Goal: Transaction & Acquisition: Purchase product/service

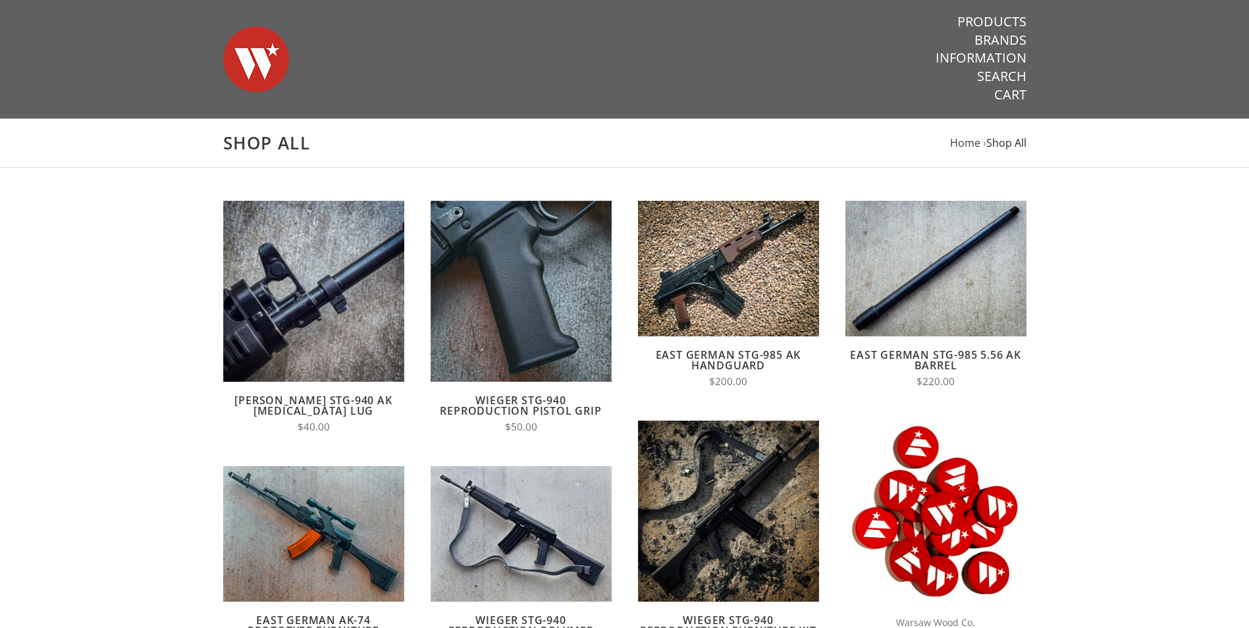
click at [1012, 139] on span "Shop All" at bounding box center [1006, 143] width 40 height 14
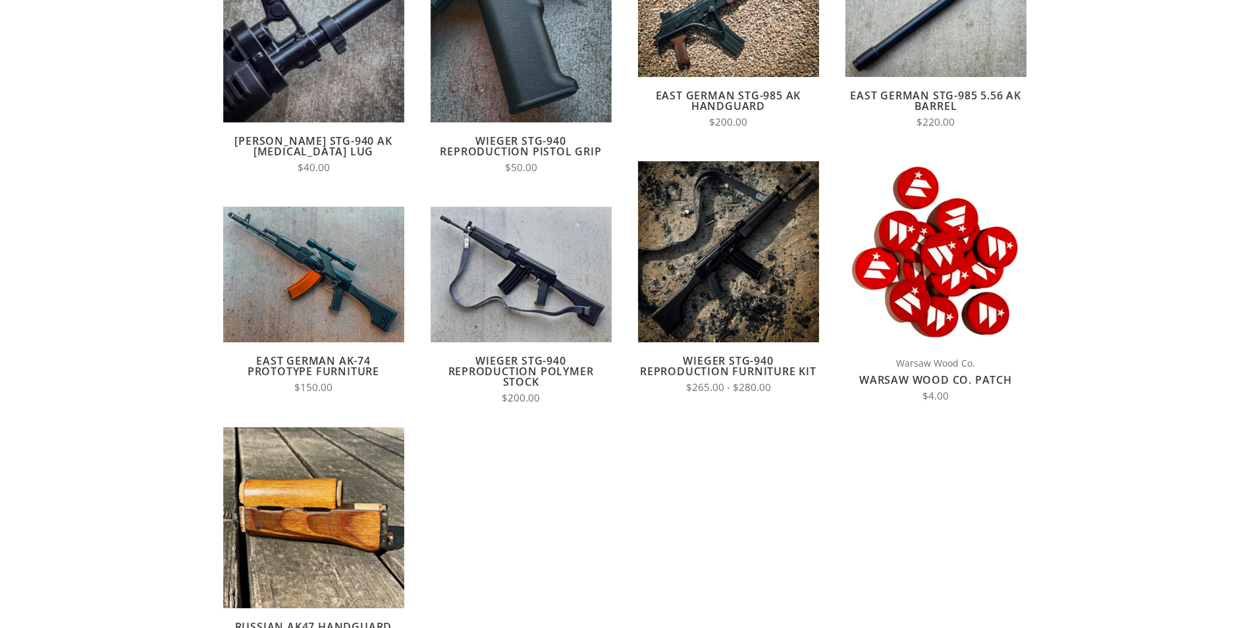
scroll to position [395, 0]
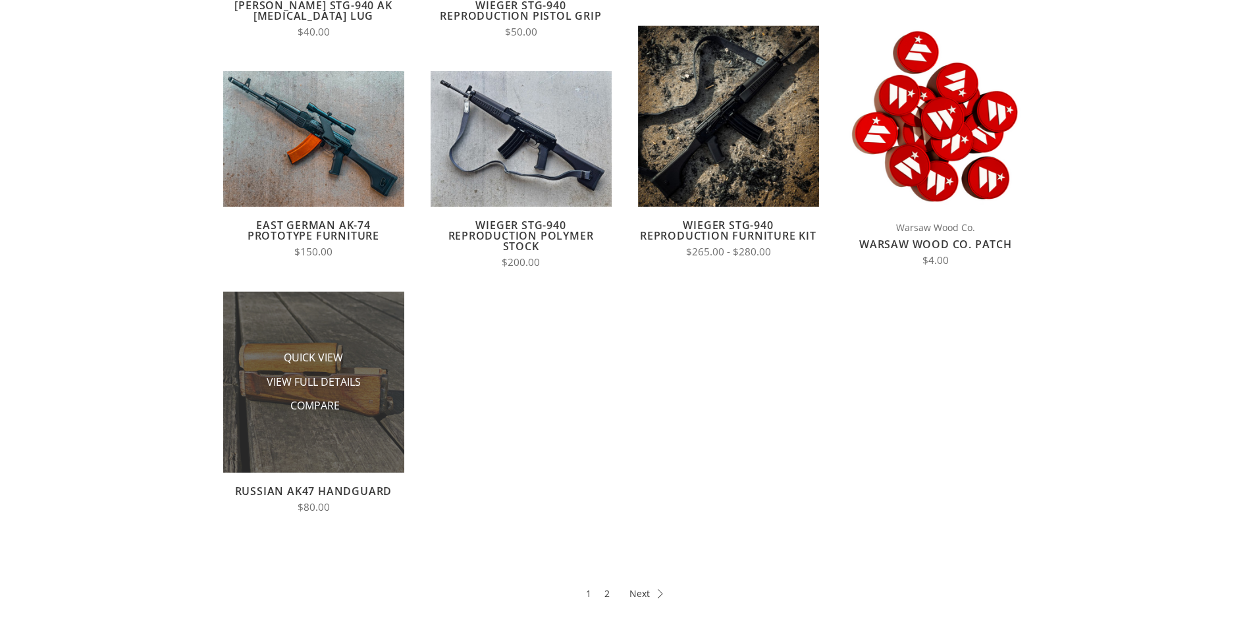
click at [313, 396] on li "Compare" at bounding box center [313, 406] width 132 height 24
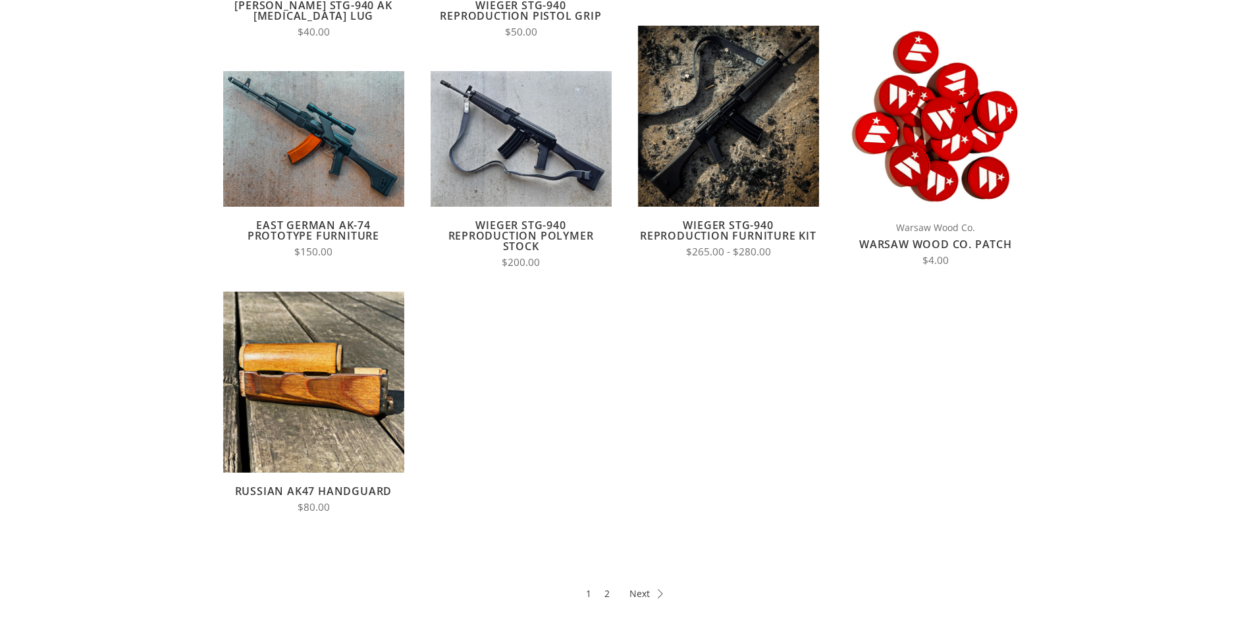
click at [320, 484] on link "Russian AK47 Handguard" at bounding box center [313, 491] width 157 height 14
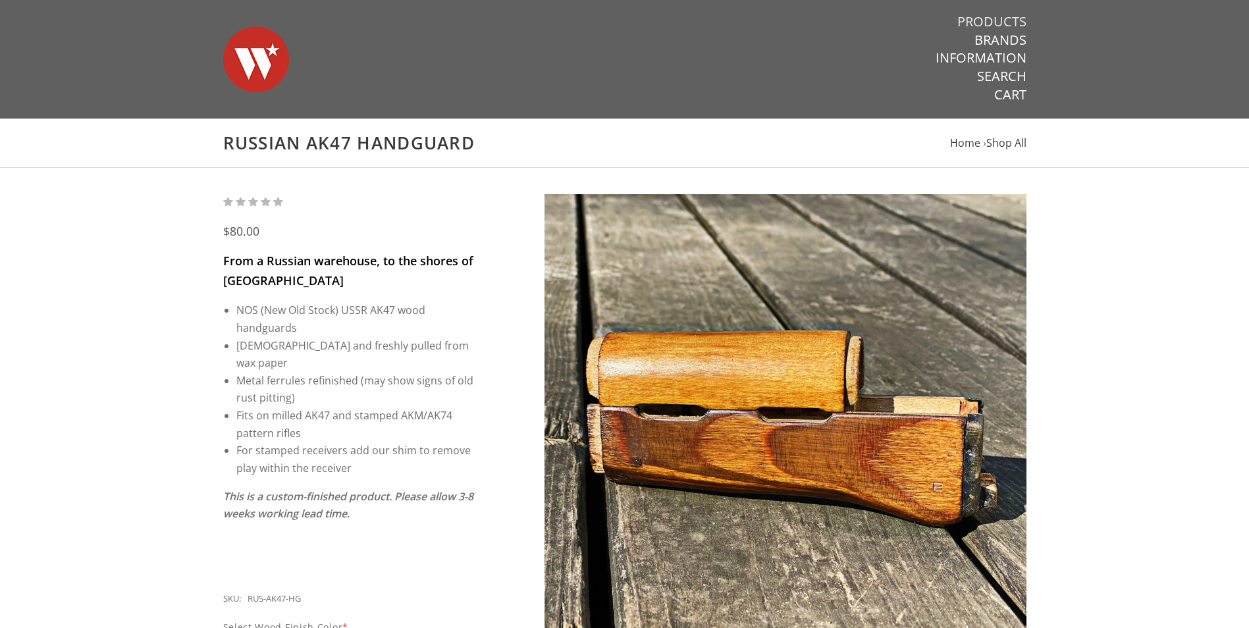
click at [1018, 15] on link "Products" at bounding box center [991, 21] width 69 height 17
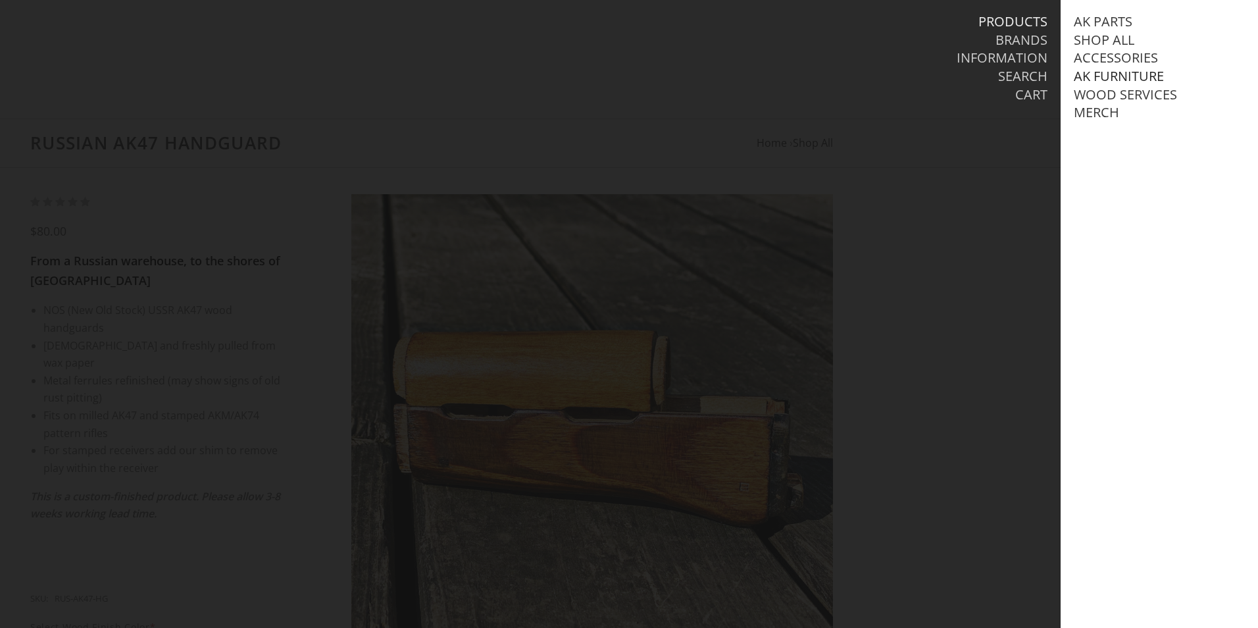
click at [1142, 78] on link "AK Furniture" at bounding box center [1119, 76] width 90 height 17
click at [1133, 103] on link "View all AK Furniture" at bounding box center [1161, 94] width 149 height 17
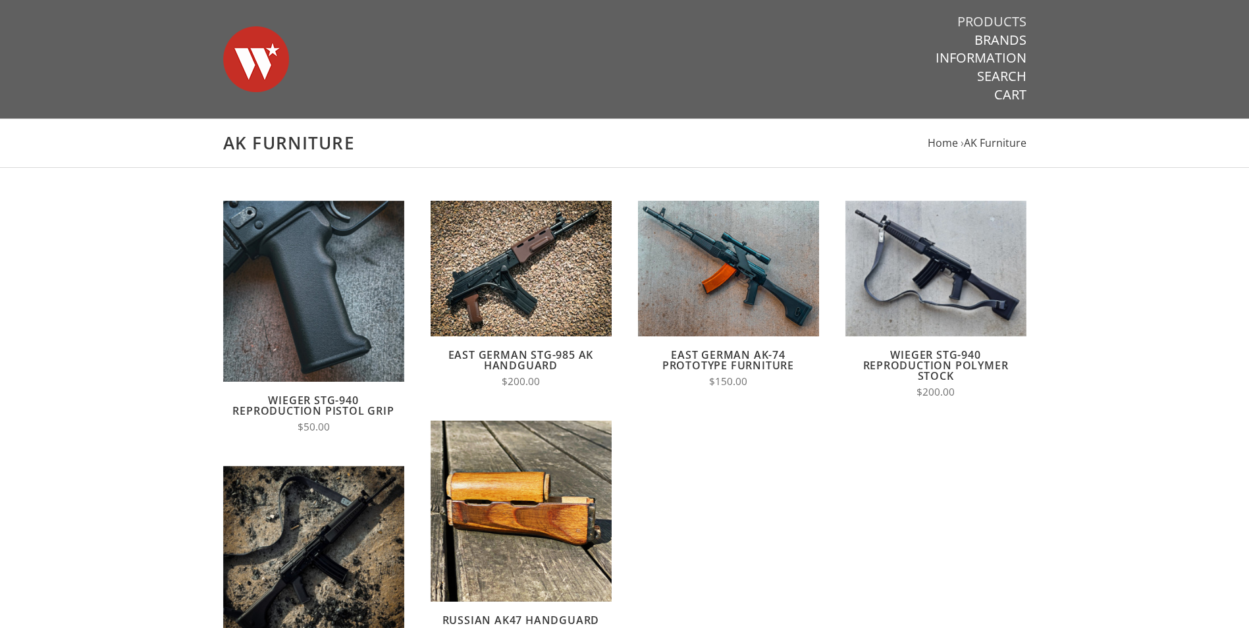
click at [1010, 22] on link "Products" at bounding box center [991, 21] width 69 height 17
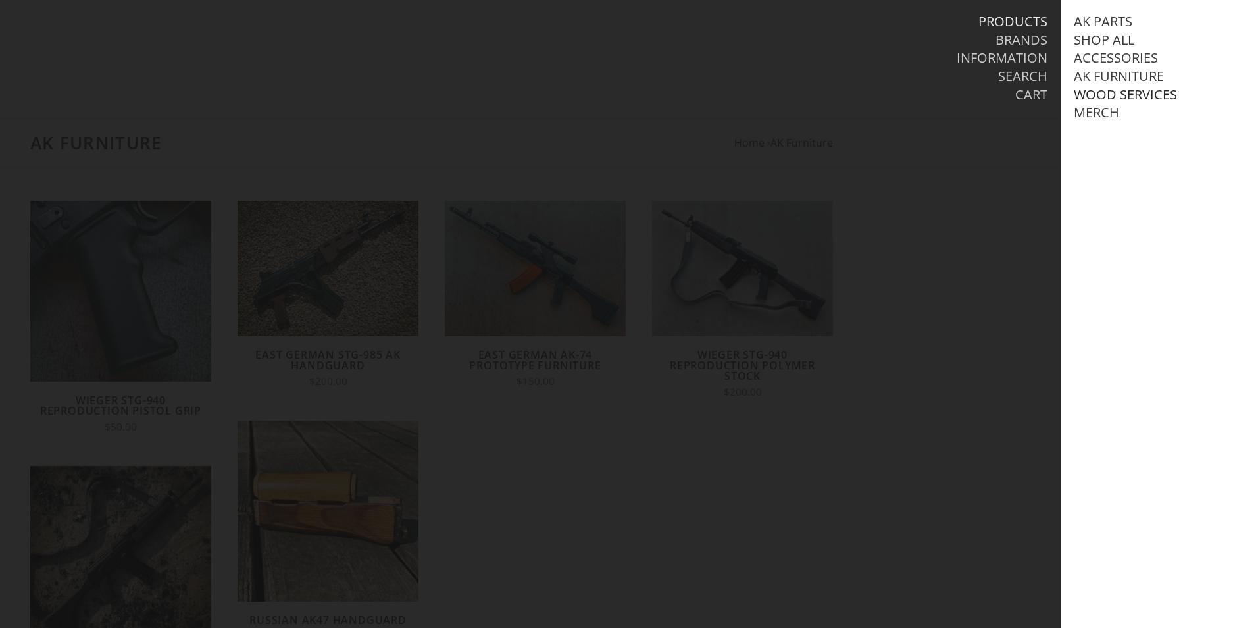
click at [1138, 88] on link "Wood Services" at bounding box center [1125, 94] width 103 height 17
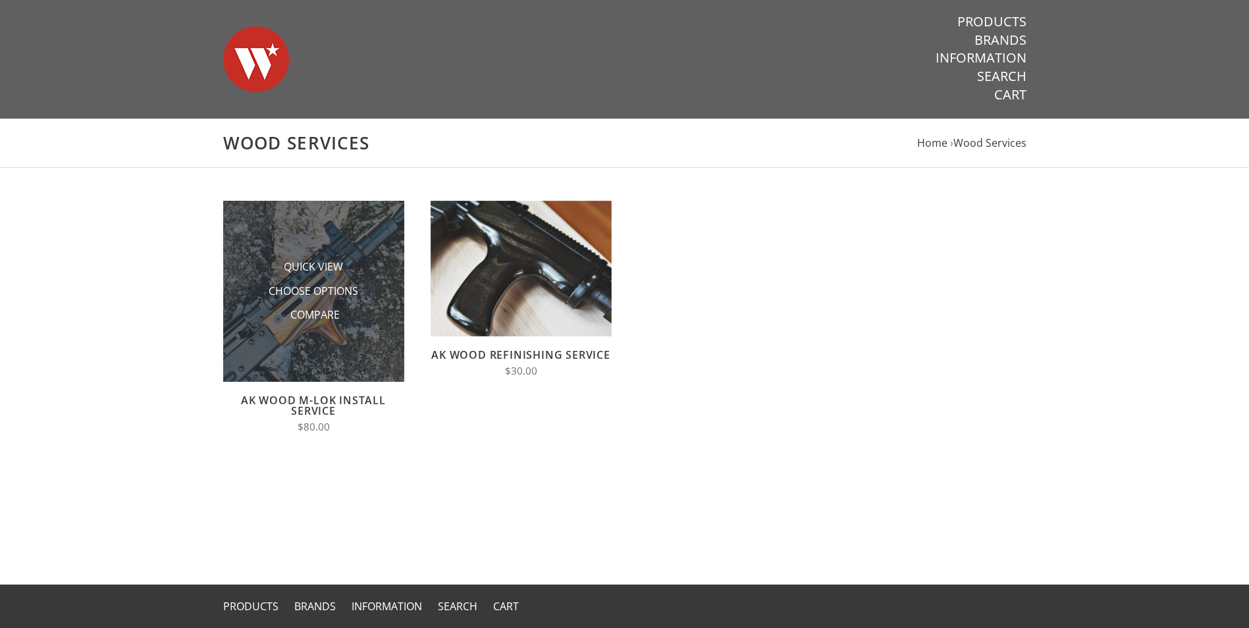
click at [306, 301] on li "Choose Options" at bounding box center [313, 291] width 132 height 24
click at [342, 333] on img at bounding box center [313, 291] width 181 height 181
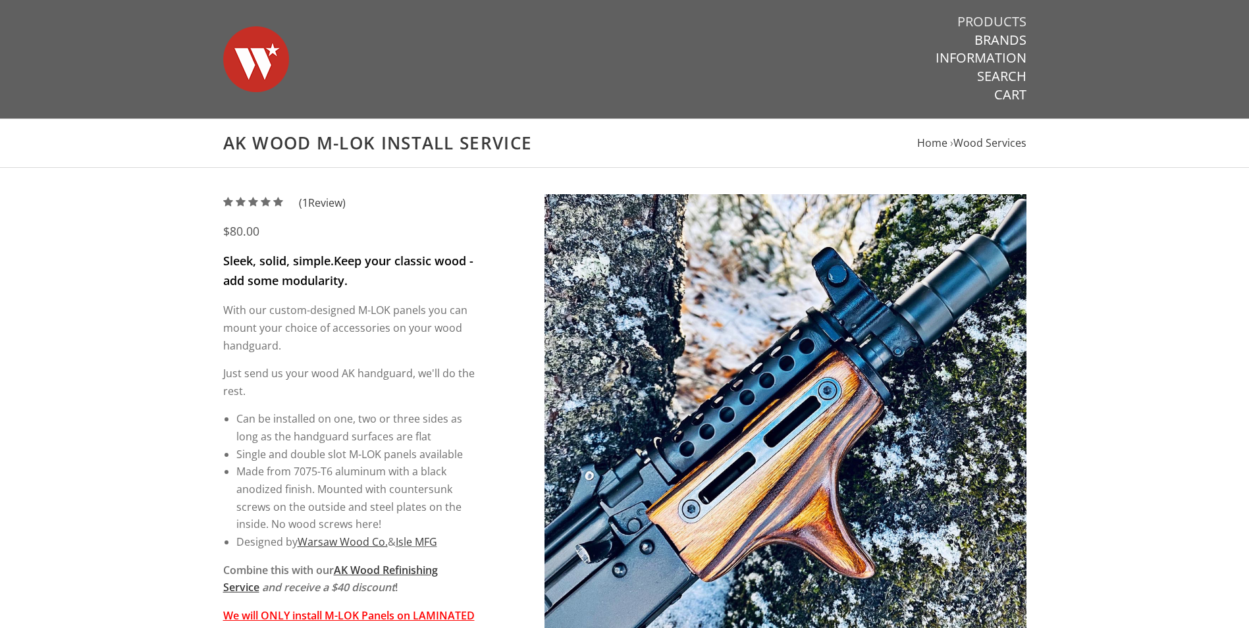
click at [1007, 23] on link "Products" at bounding box center [991, 21] width 69 height 17
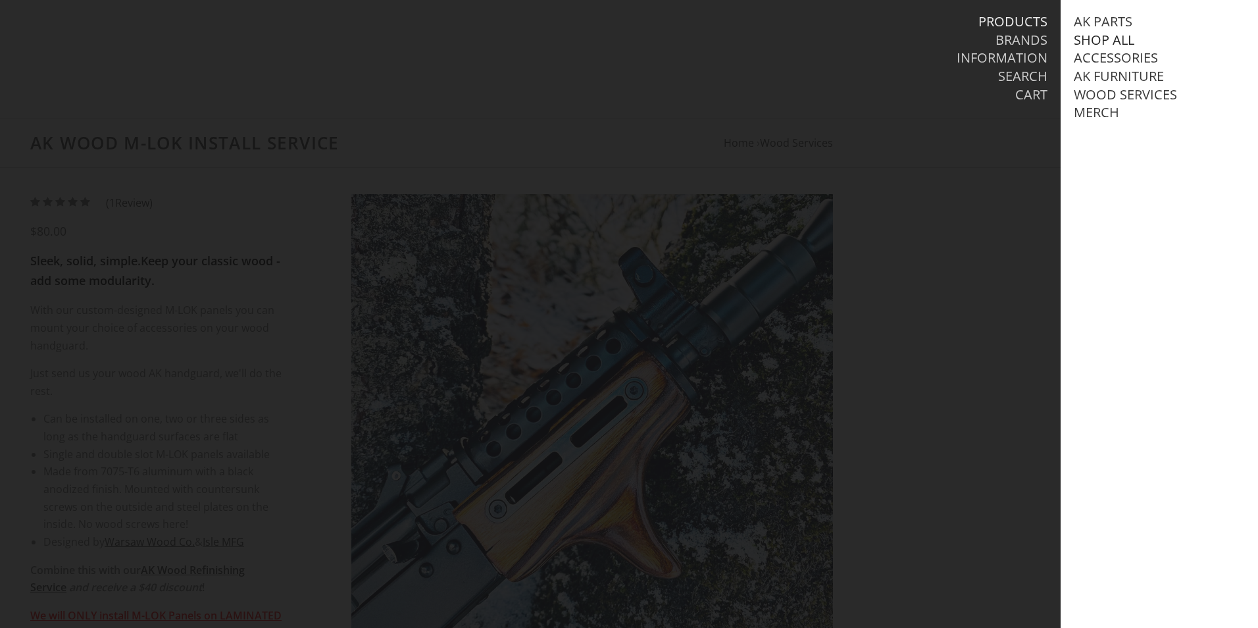
click at [1101, 37] on link "Shop All" at bounding box center [1104, 40] width 61 height 17
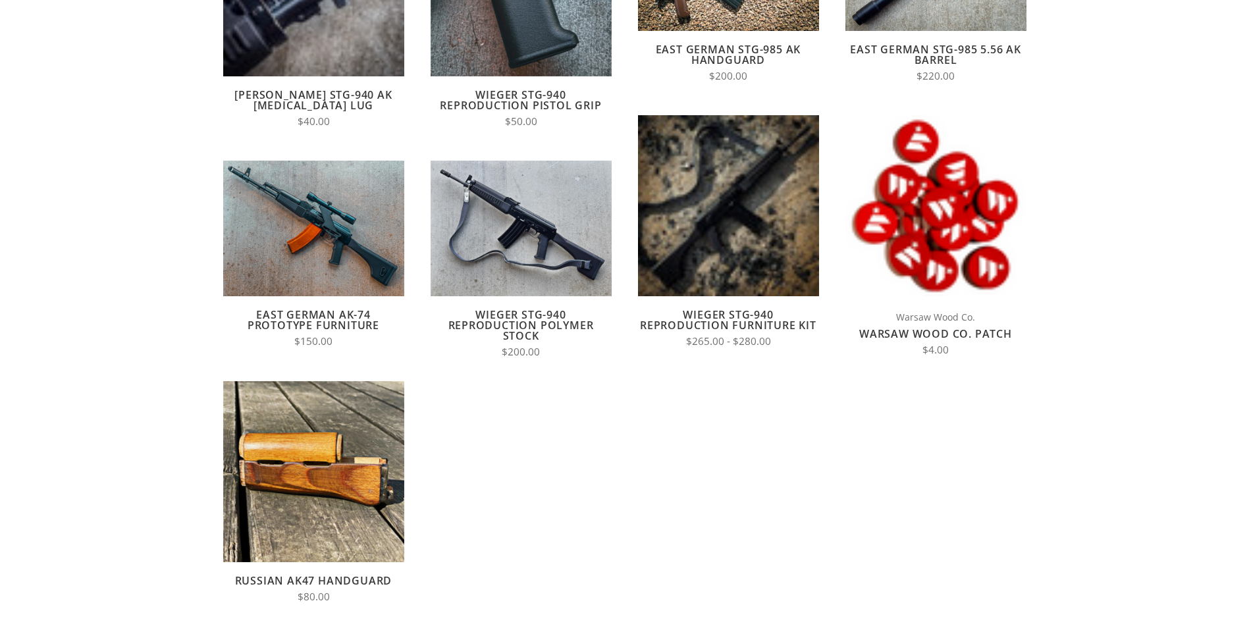
scroll to position [329, 0]
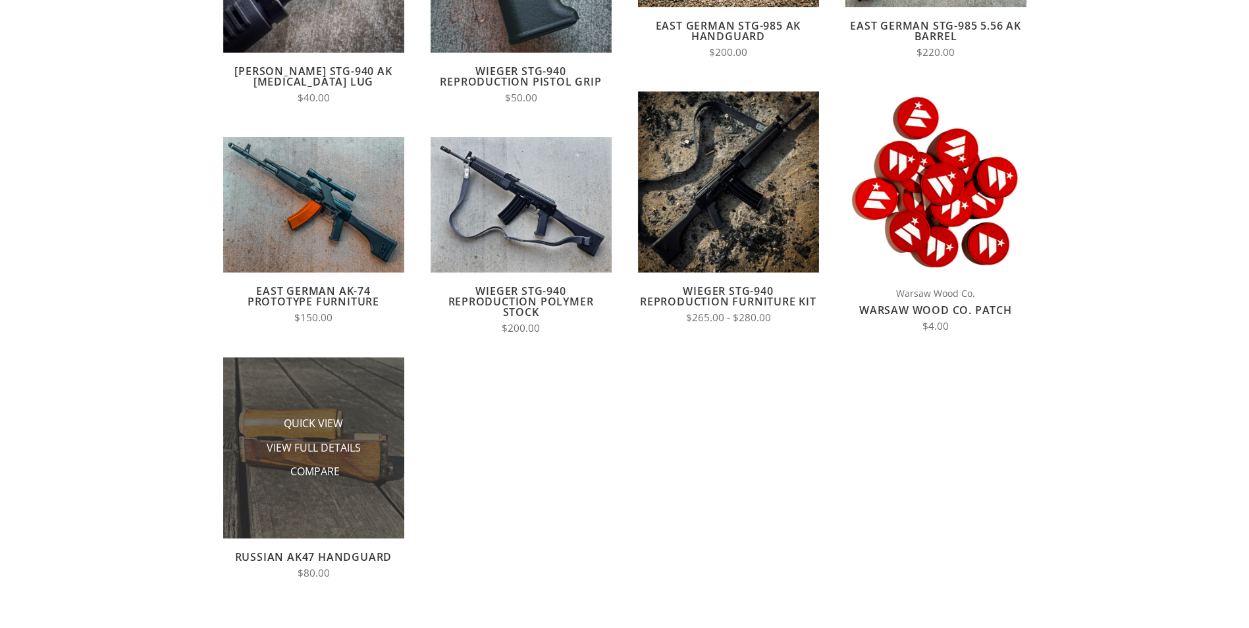
click at [373, 444] on li "View Full Details" at bounding box center [313, 448] width 132 height 24
click at [357, 403] on img at bounding box center [313, 447] width 181 height 181
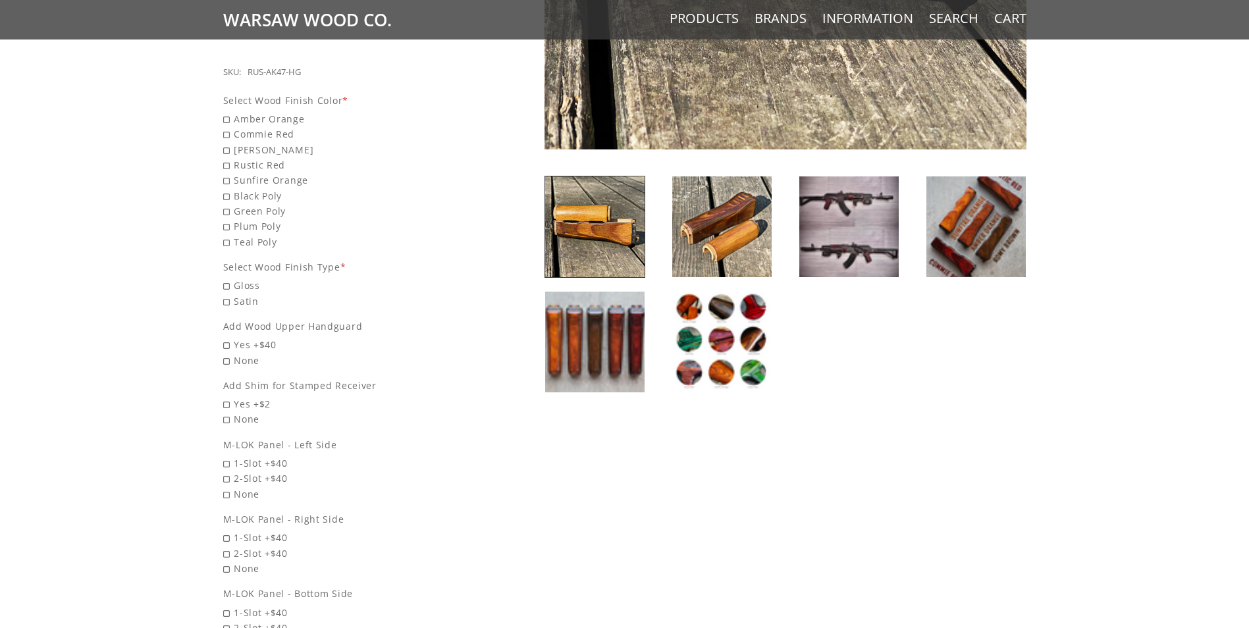
scroll to position [395, 0]
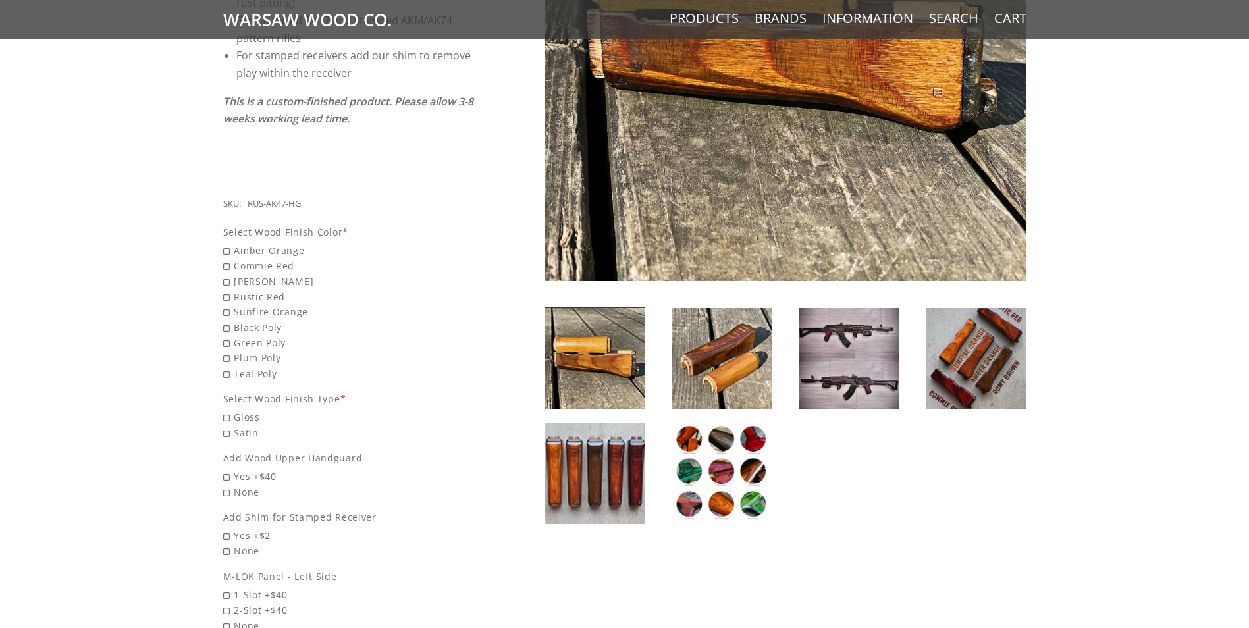
click at [860, 360] on img at bounding box center [848, 358] width 99 height 101
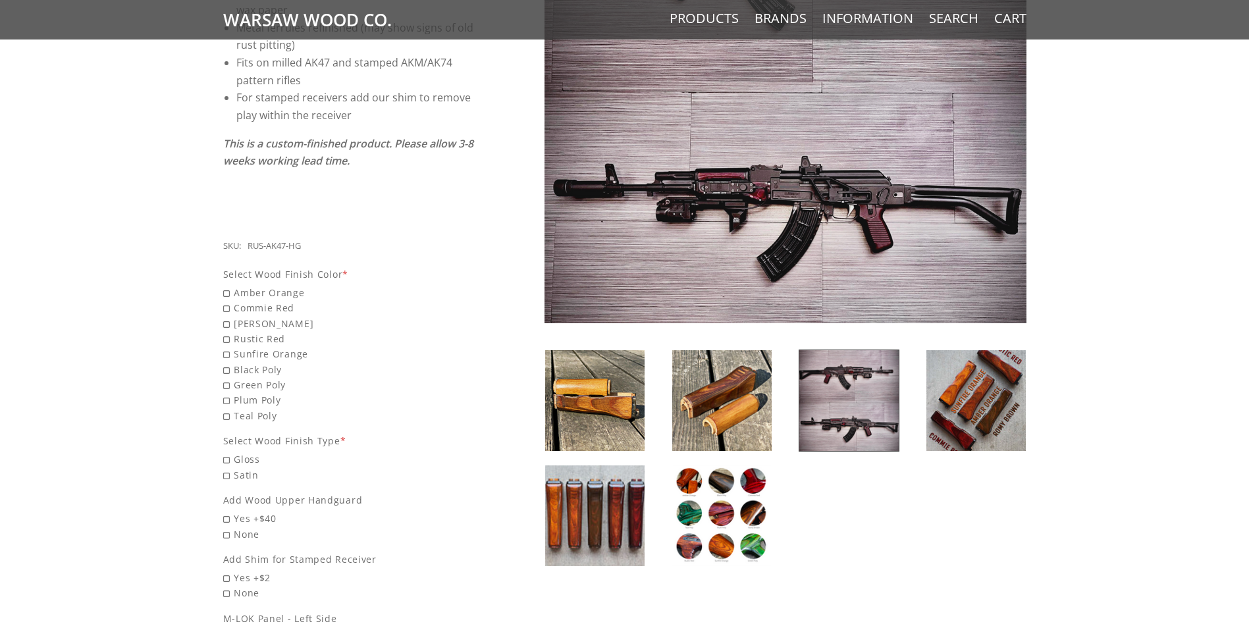
scroll to position [329, 0]
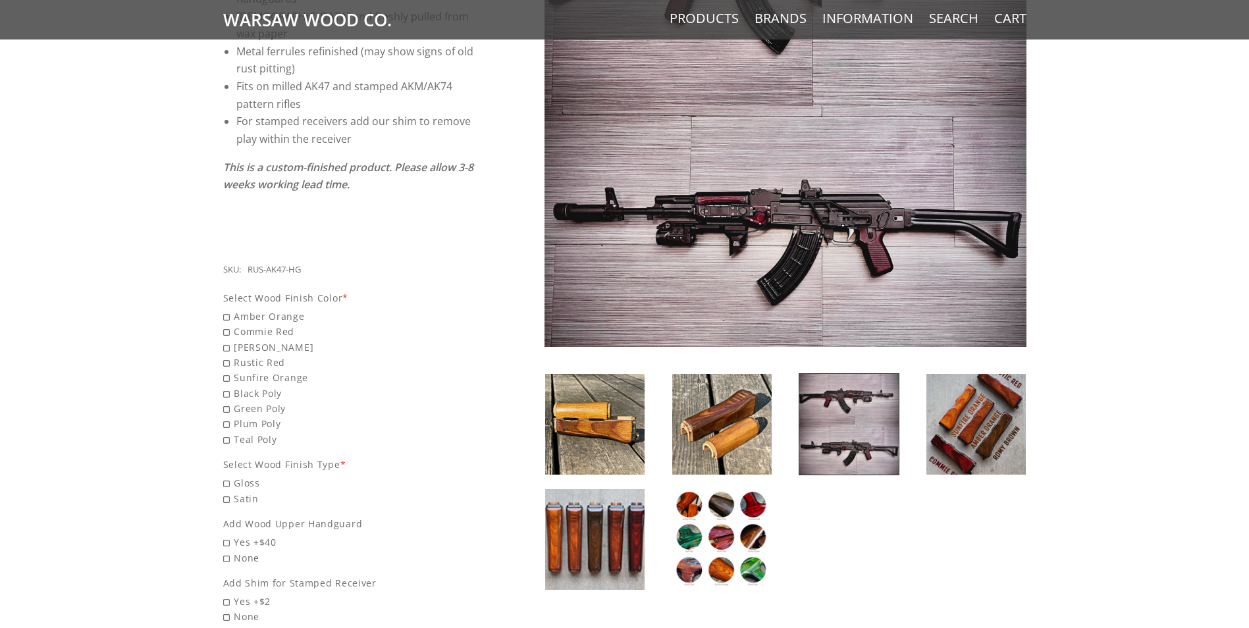
click at [729, 427] on img at bounding box center [721, 424] width 99 height 101
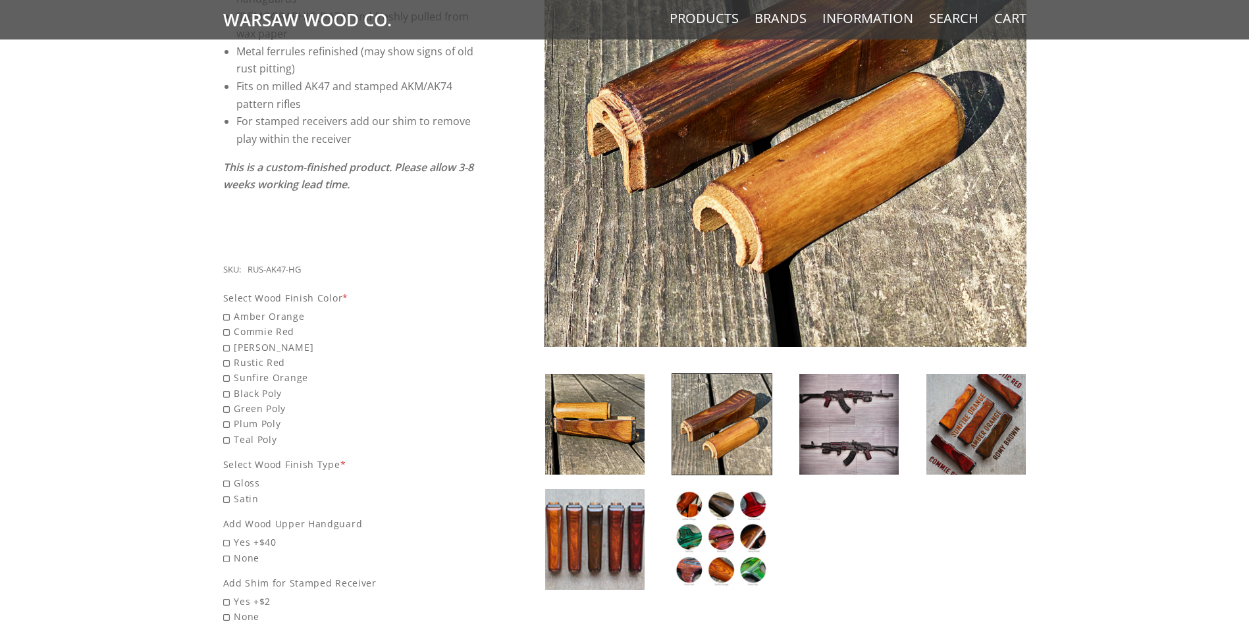
click at [863, 401] on img at bounding box center [848, 424] width 99 height 101
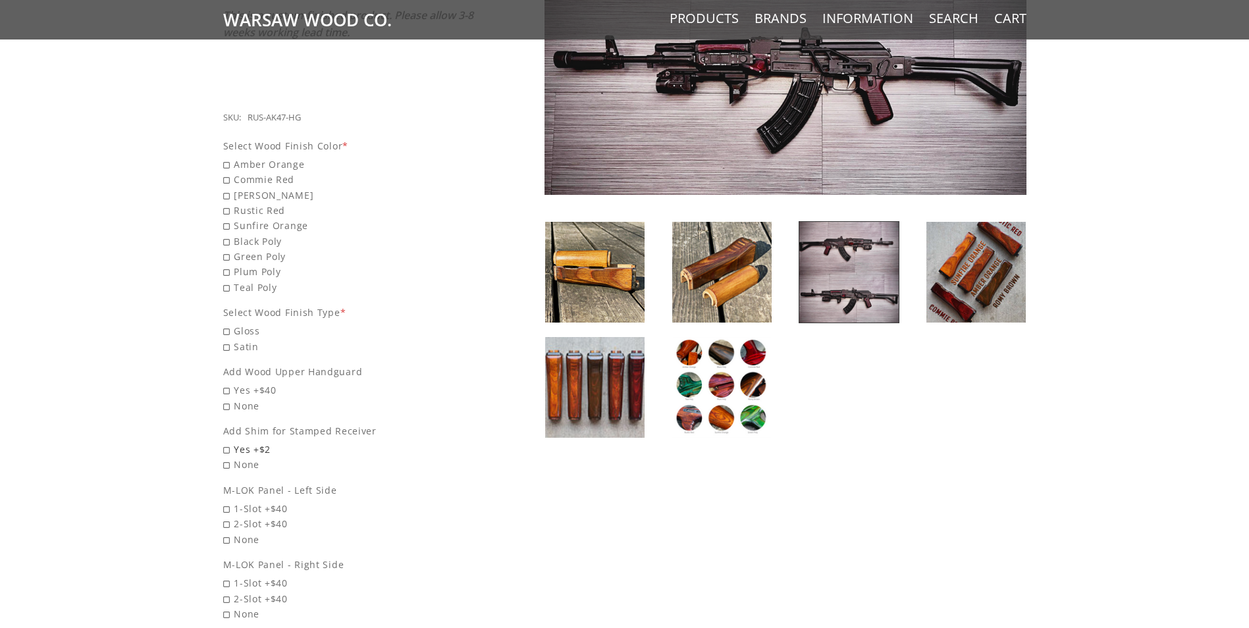
scroll to position [395, 0]
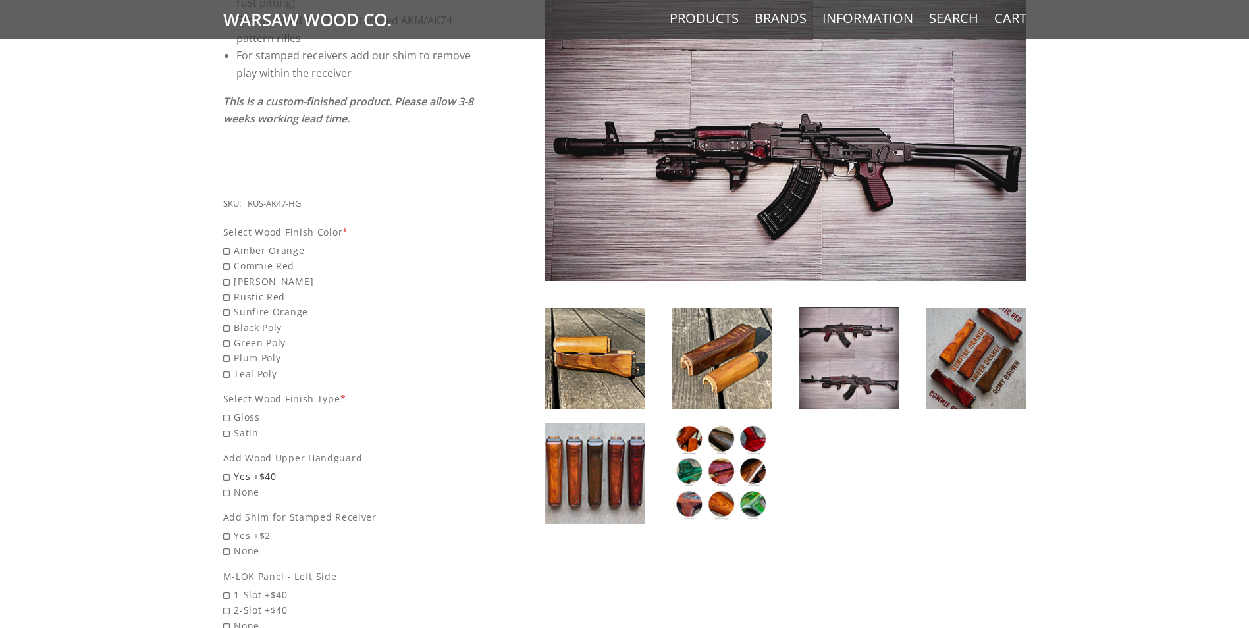
click at [226, 469] on span "Yes +$40" at bounding box center [349, 476] width 252 height 15
click at [226, 469] on input "Yes +$40" at bounding box center [315, 469] width 184 height 1
radio input "true"
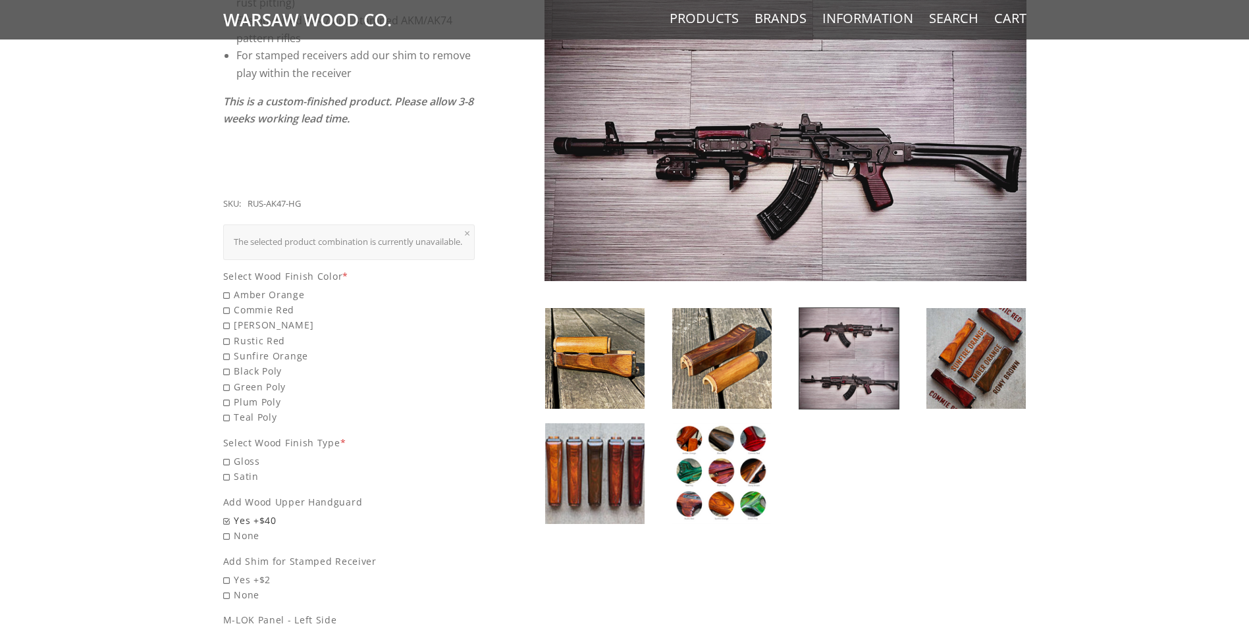
click at [227, 517] on span "Yes +$40" at bounding box center [349, 520] width 252 height 15
click at [227, 513] on input "Yes +$40" at bounding box center [315, 513] width 184 height 1
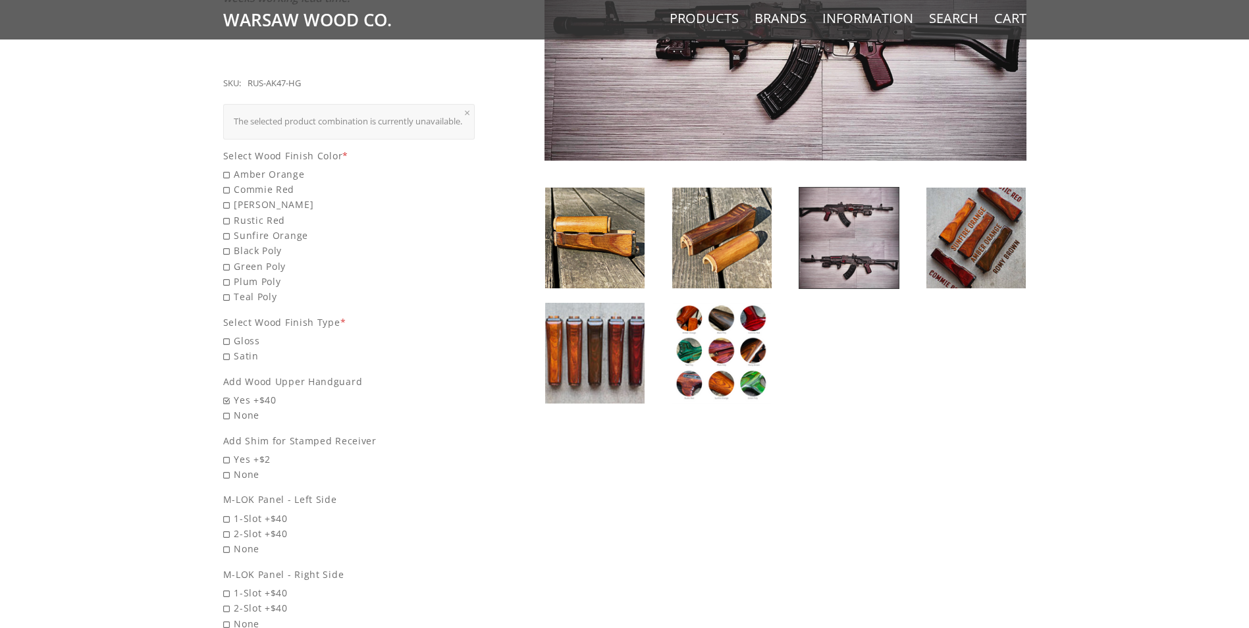
scroll to position [527, 0]
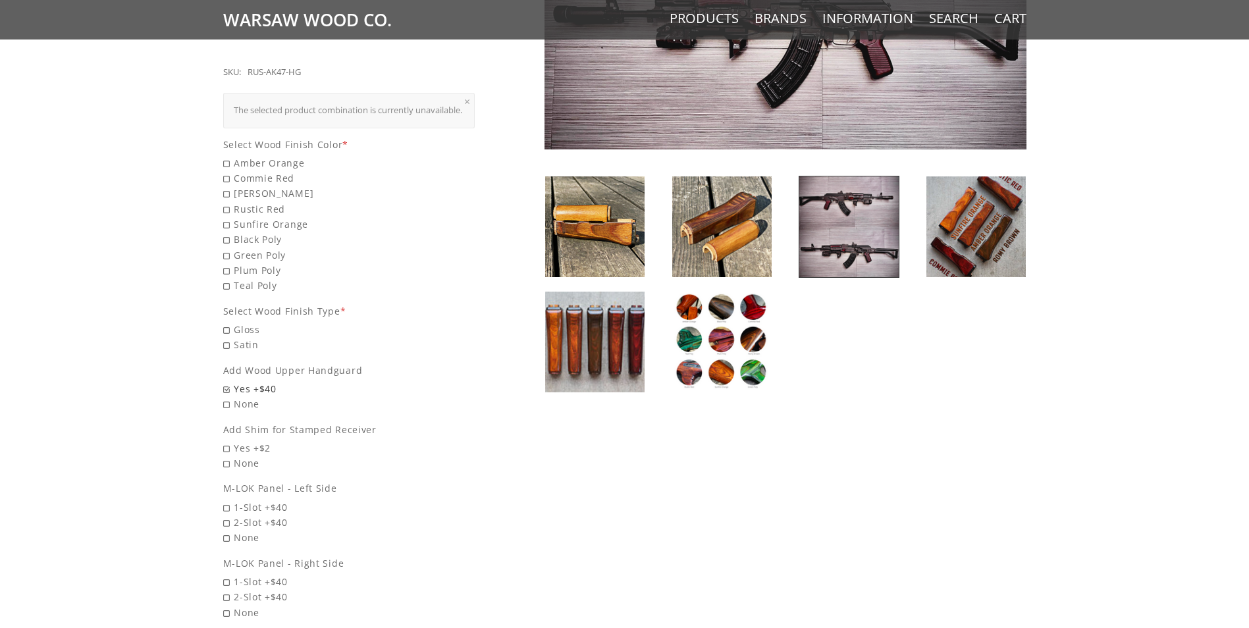
click at [227, 382] on span "Yes +$40" at bounding box center [349, 388] width 252 height 15
click at [227, 382] on input "Yes +$40" at bounding box center [315, 381] width 184 height 1
click at [227, 387] on span "Yes +$40" at bounding box center [349, 388] width 252 height 15
click at [227, 382] on input "Yes +$40" at bounding box center [315, 381] width 184 height 1
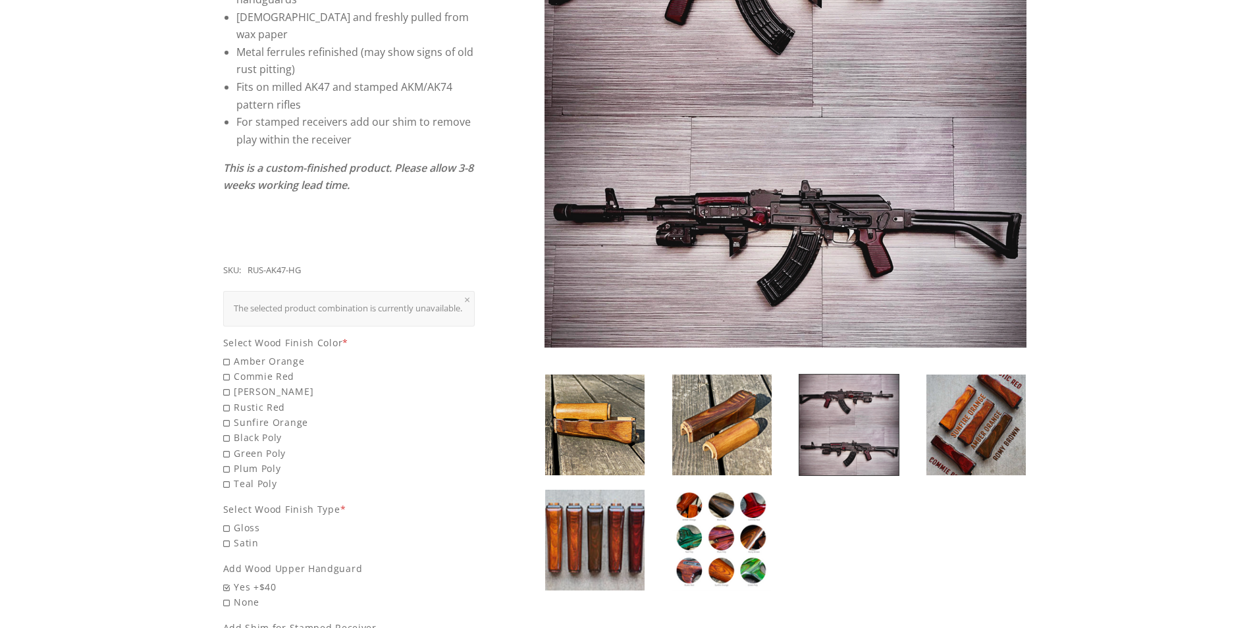
scroll to position [329, 0]
click at [981, 413] on img at bounding box center [975, 424] width 99 height 101
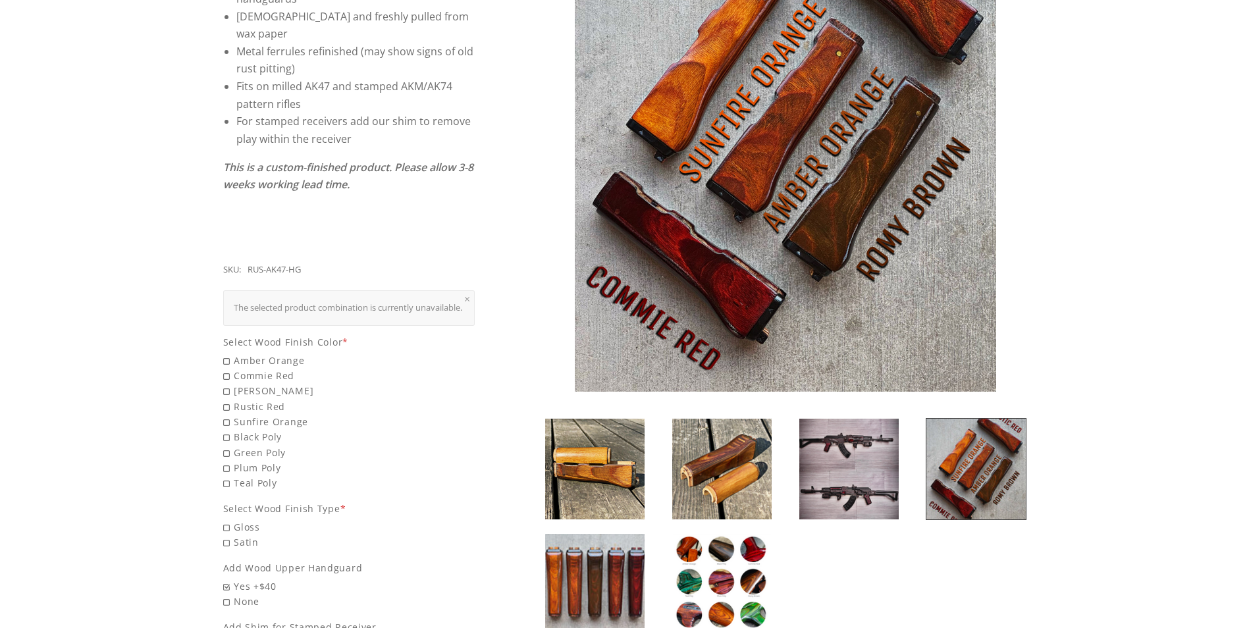
click at [851, 450] on img at bounding box center [848, 469] width 99 height 101
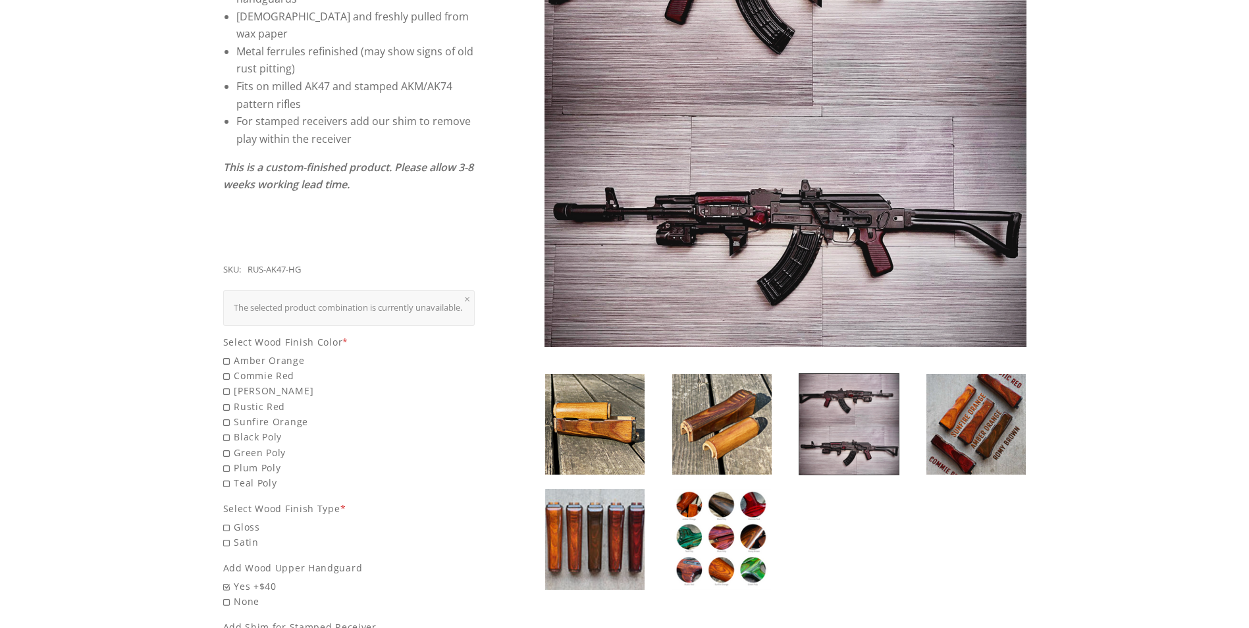
click at [746, 533] on img at bounding box center [721, 539] width 99 height 101
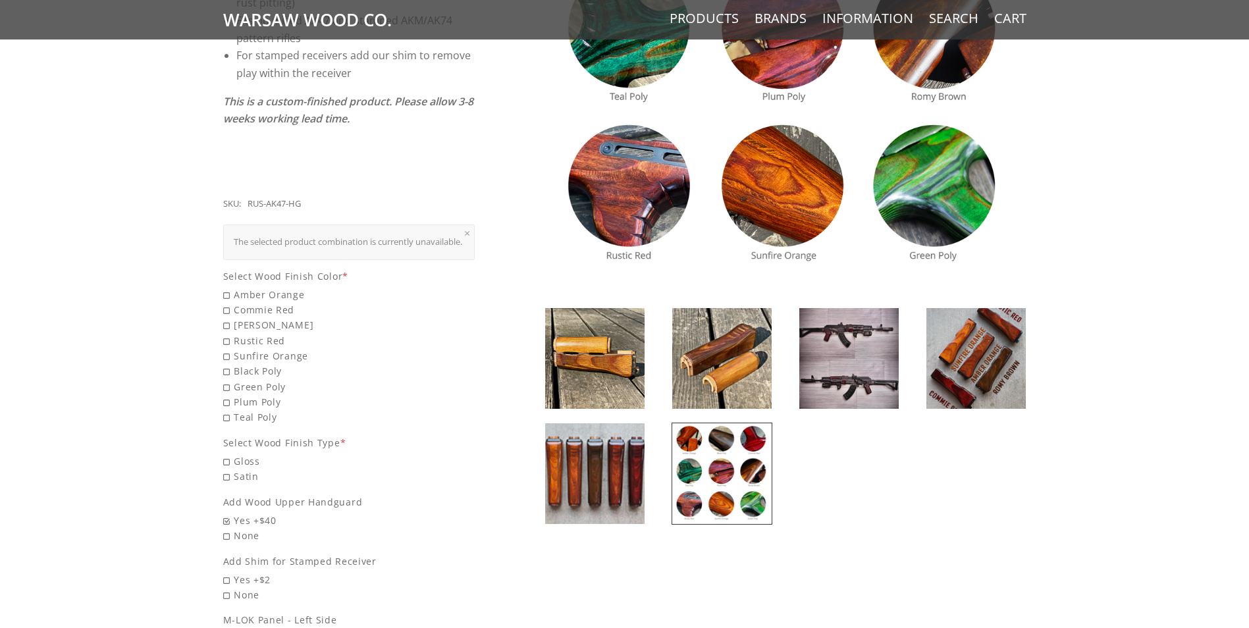
scroll to position [263, 0]
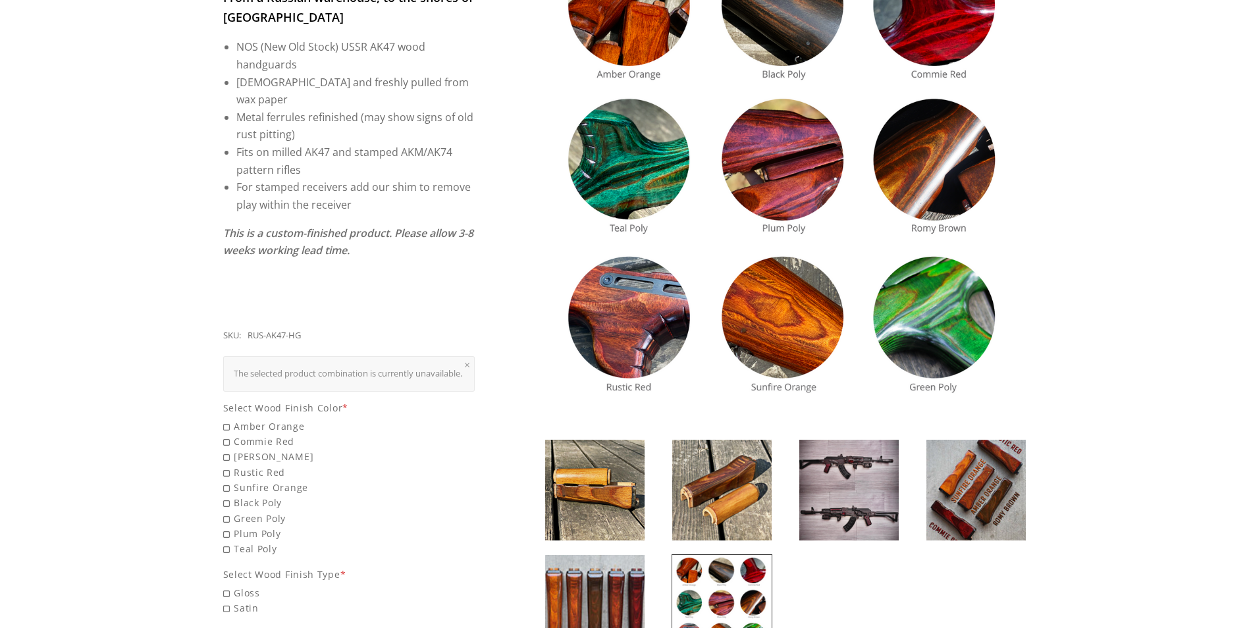
click at [891, 500] on img at bounding box center [848, 490] width 99 height 101
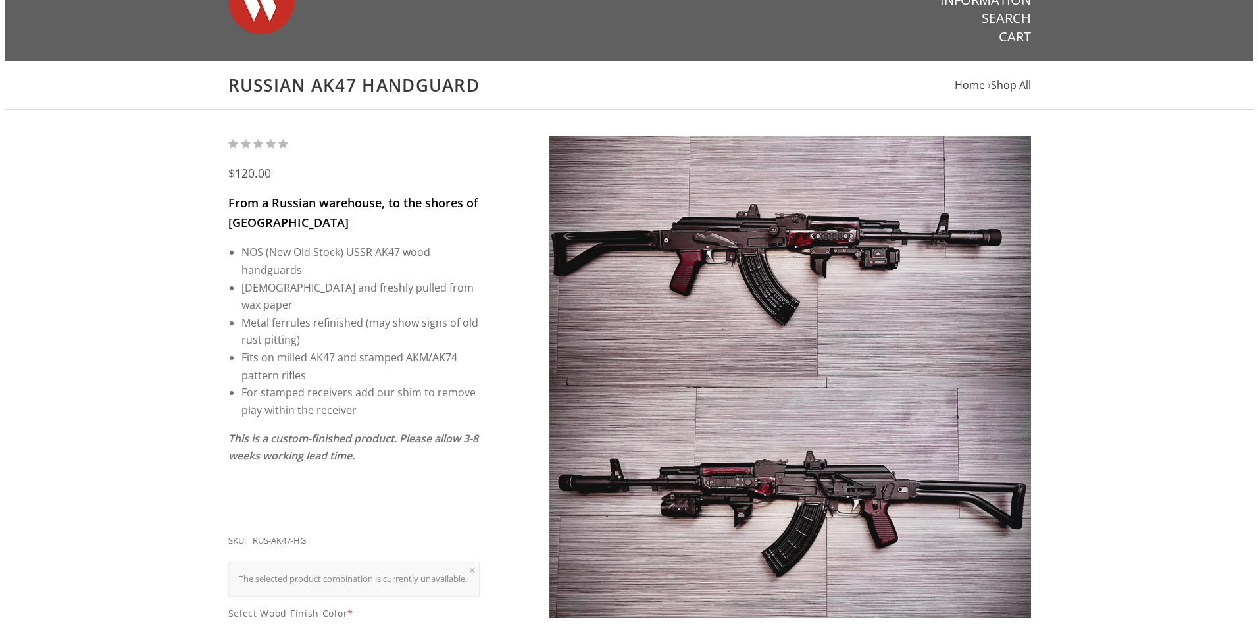
scroll to position [0, 0]
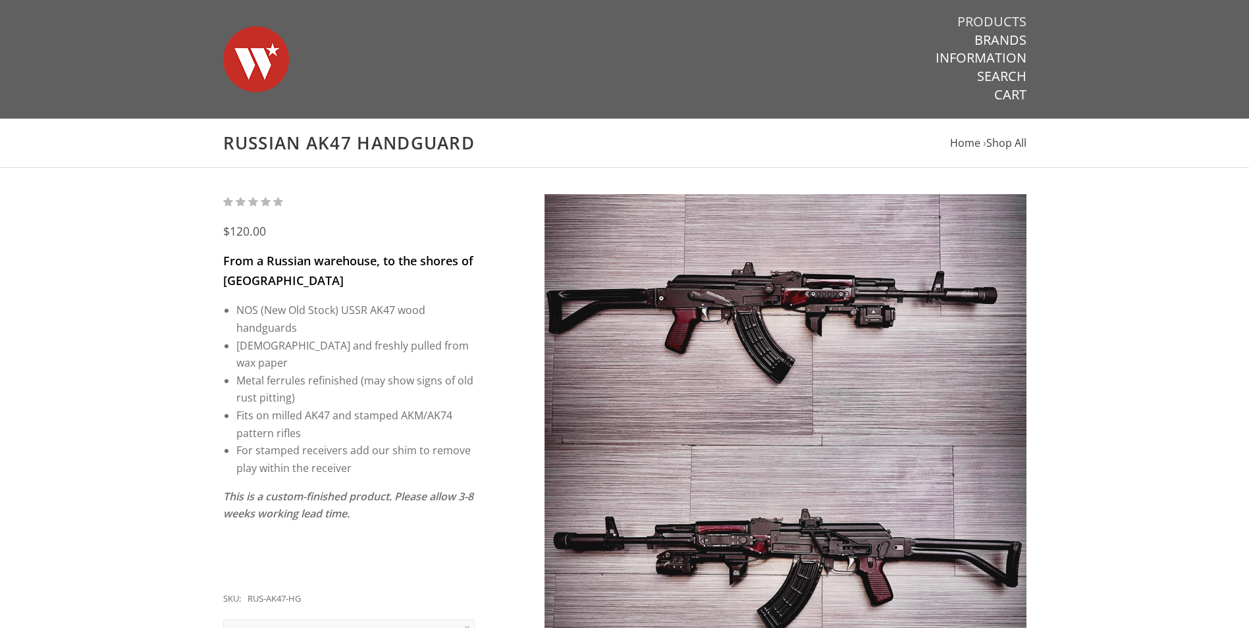
click at [1006, 15] on link "Products" at bounding box center [991, 21] width 69 height 17
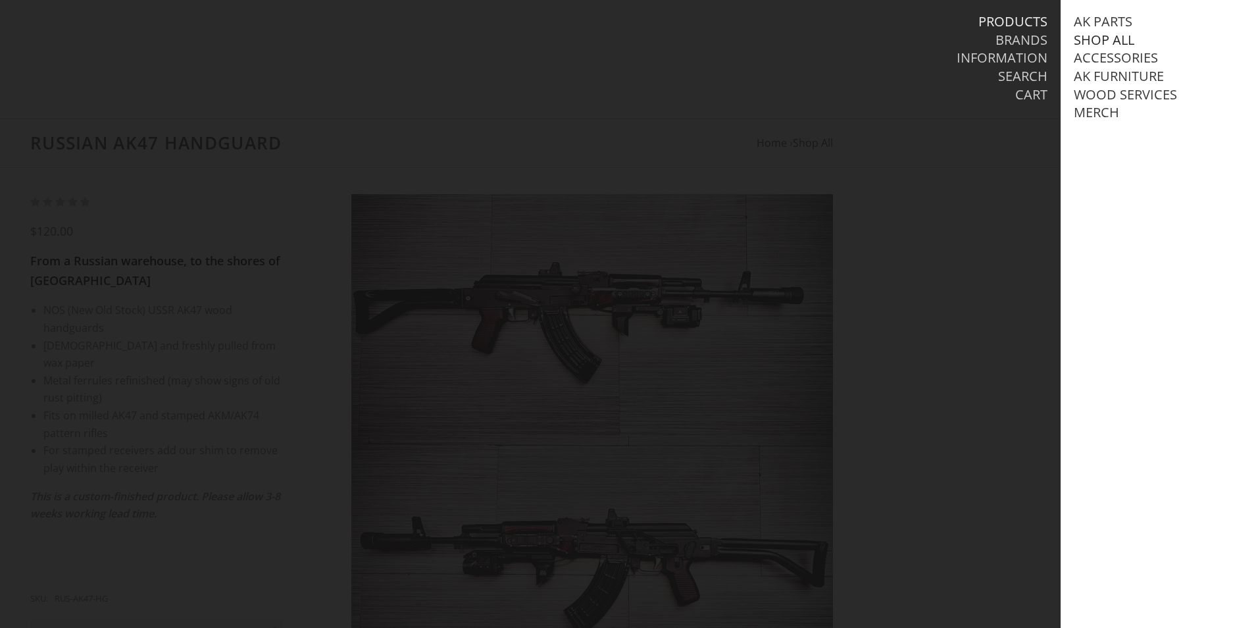
click at [1122, 34] on link "Shop All" at bounding box center [1104, 40] width 61 height 17
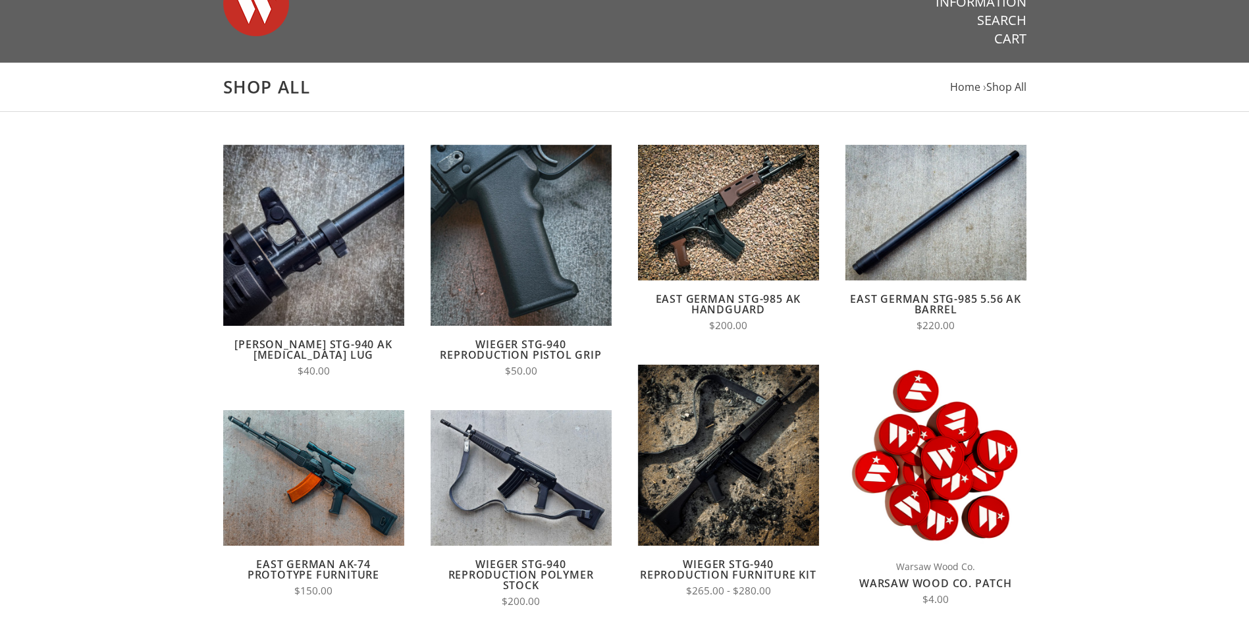
scroll to position [197, 0]
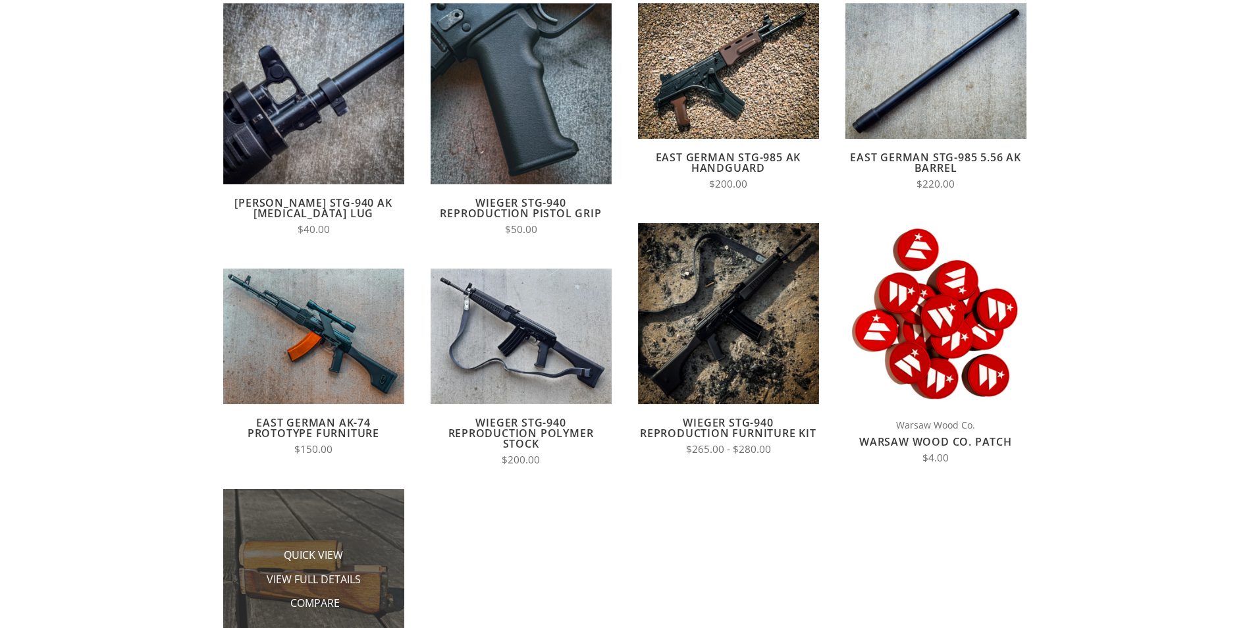
click at [305, 567] on li "View Full Details" at bounding box center [313, 579] width 132 height 24
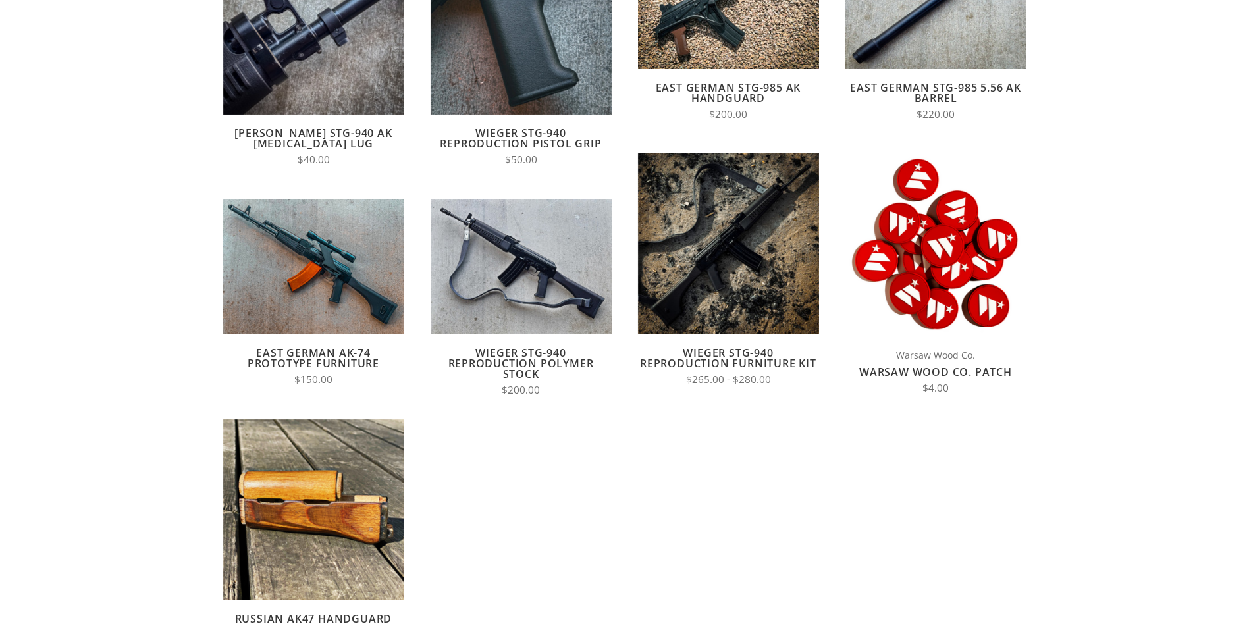
scroll to position [395, 0]
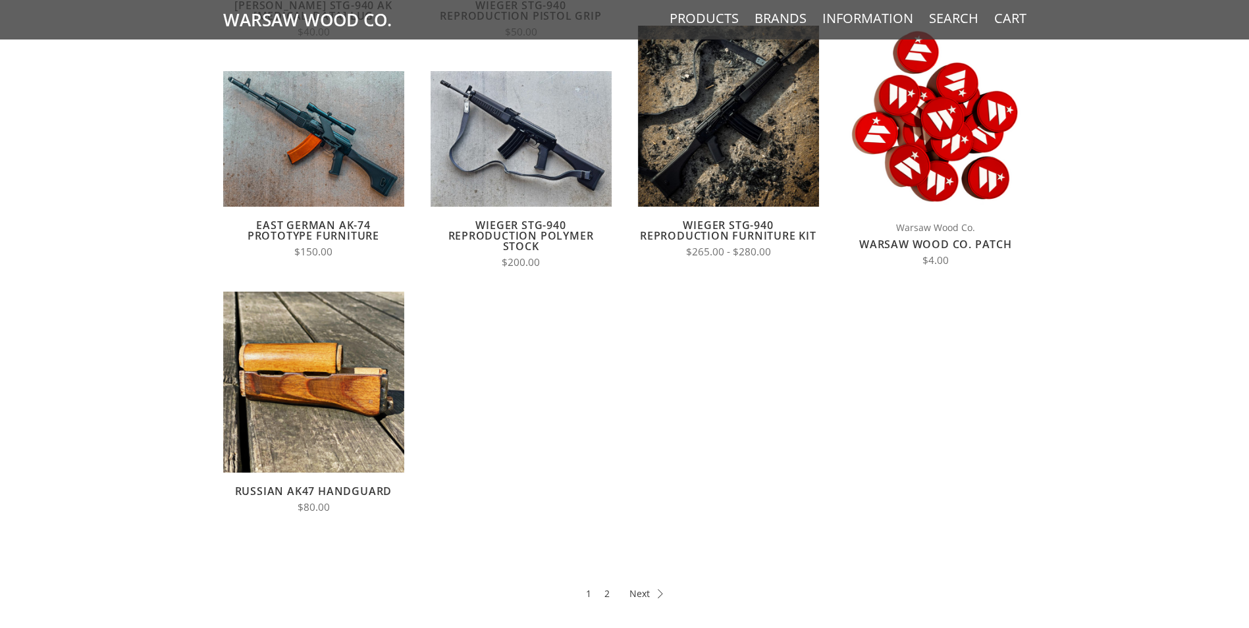
click at [315, 487] on link "Russian AK47 Handguard" at bounding box center [313, 491] width 157 height 14
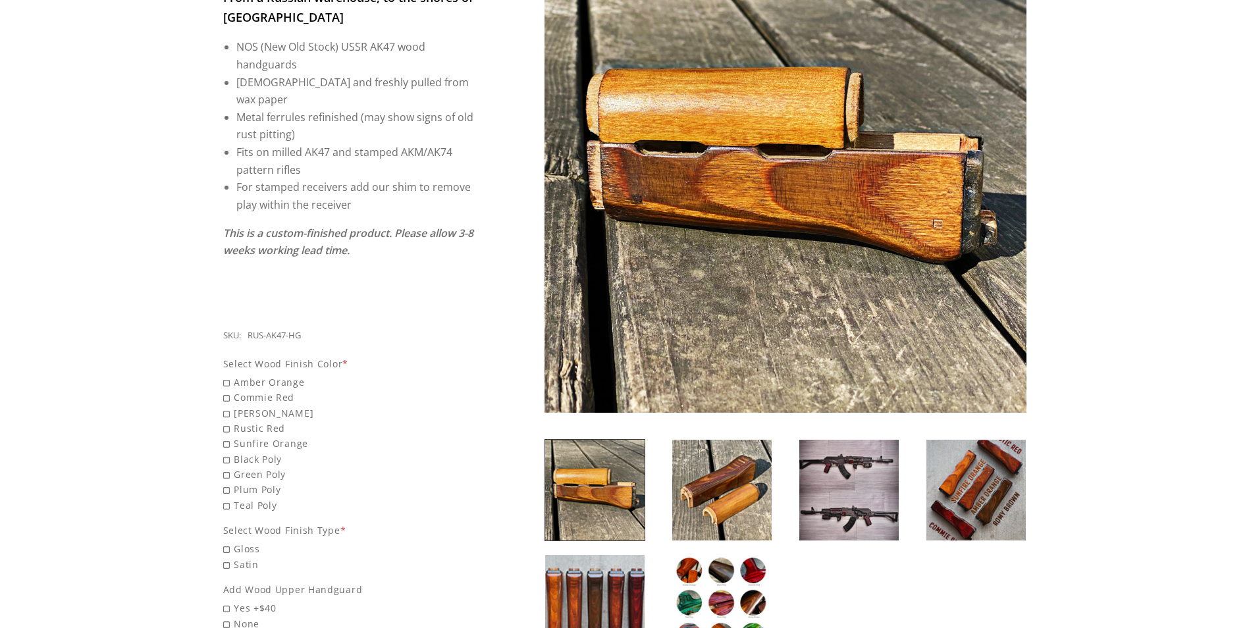
scroll to position [66, 0]
